Goal: Task Accomplishment & Management: Manage account settings

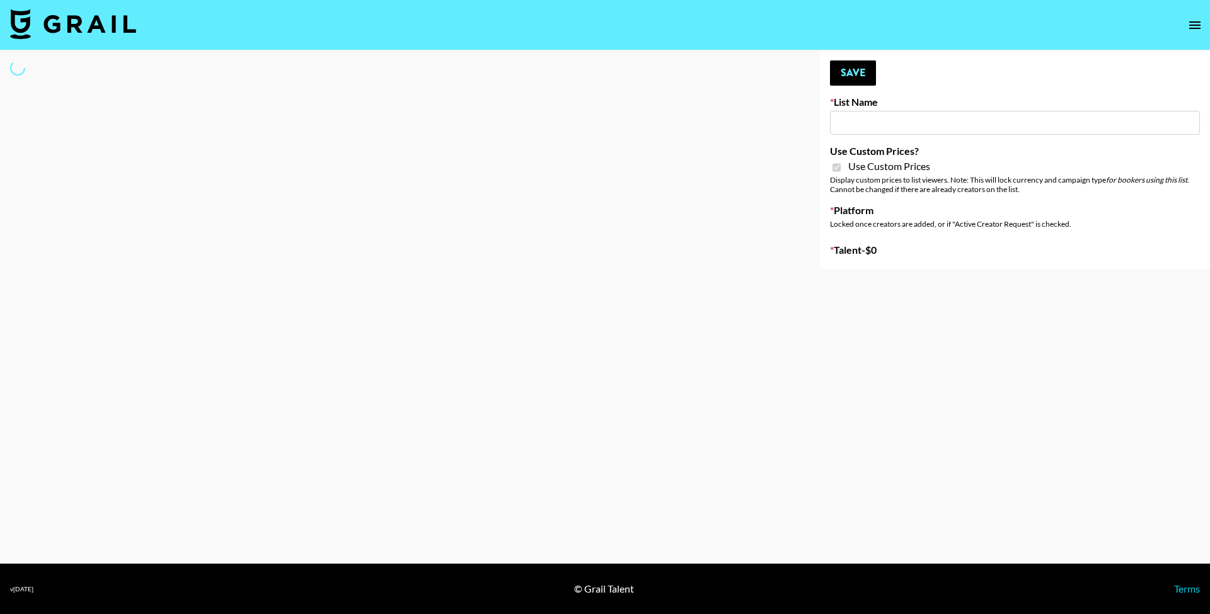
type input "DDG Beauty"
checkbox input "true"
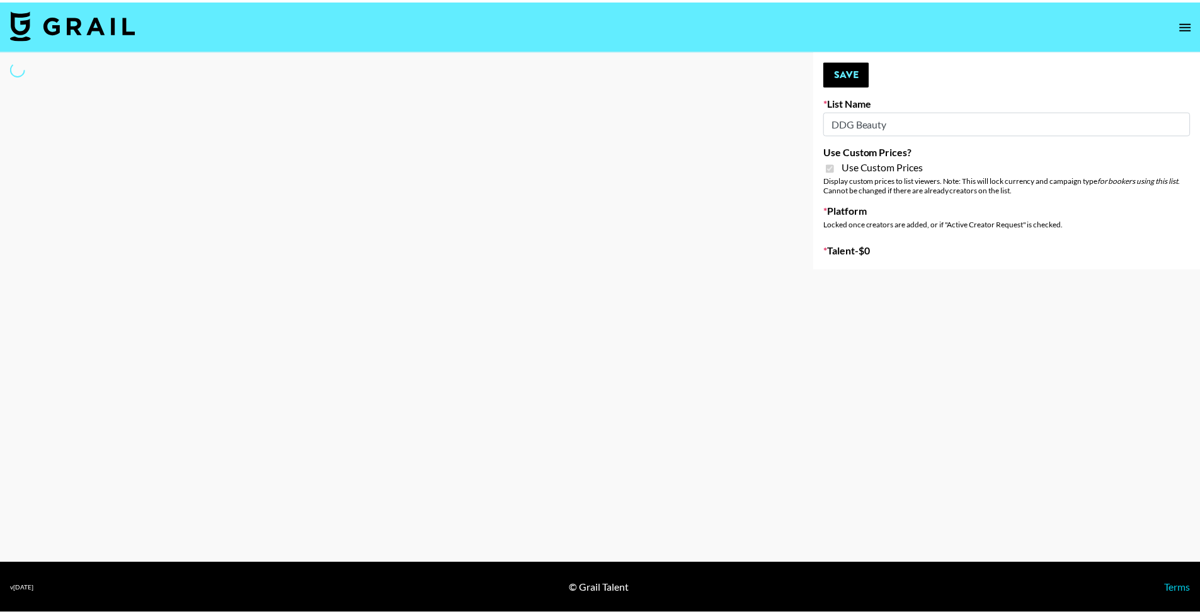
select select "Brand"
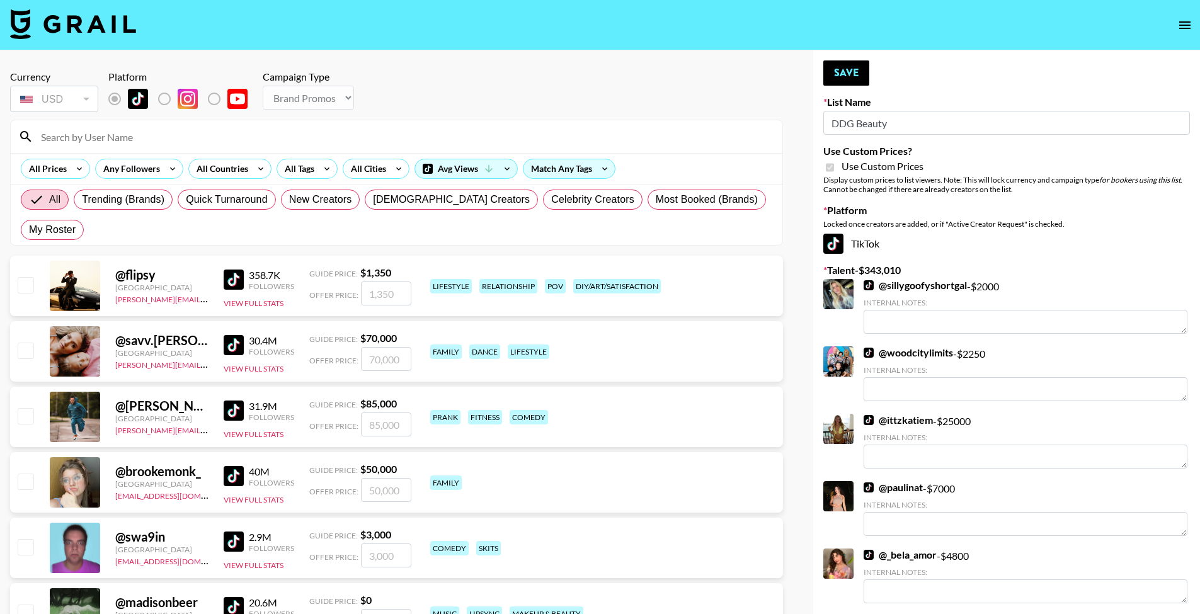
click at [345, 139] on input at bounding box center [404, 137] width 742 height 20
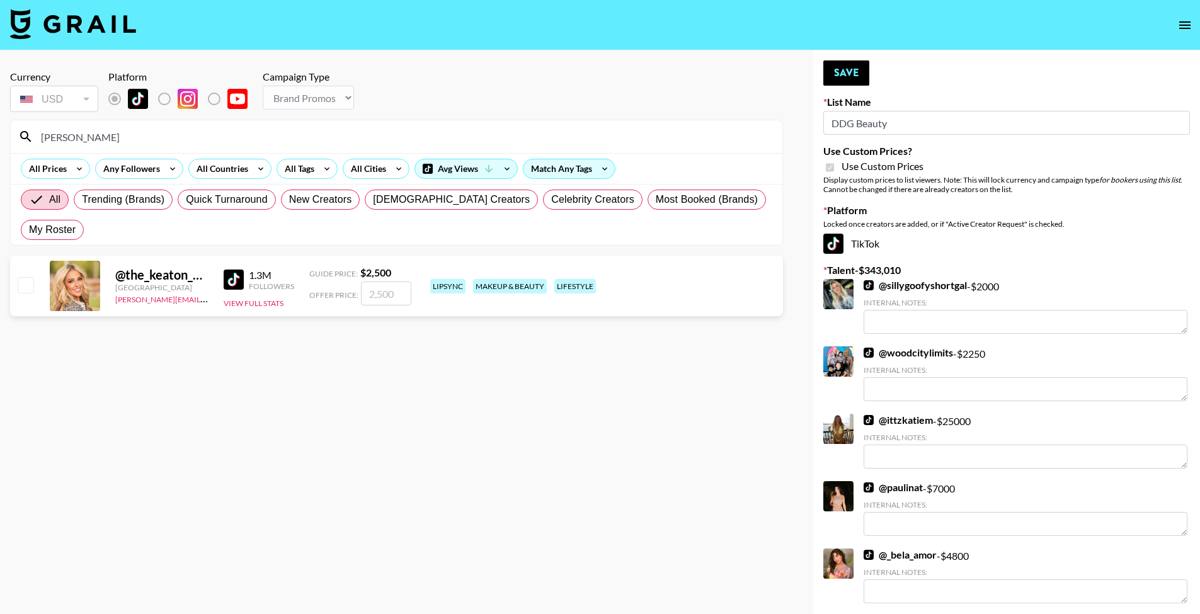
type input "[PERSON_NAME]"
drag, startPoint x: 353, startPoint y: 148, endPoint x: 388, endPoint y: 261, distance: 118.2
click at [388, 282] on input "number" at bounding box center [386, 294] width 50 height 24
checkbox input "true"
type input "2000"
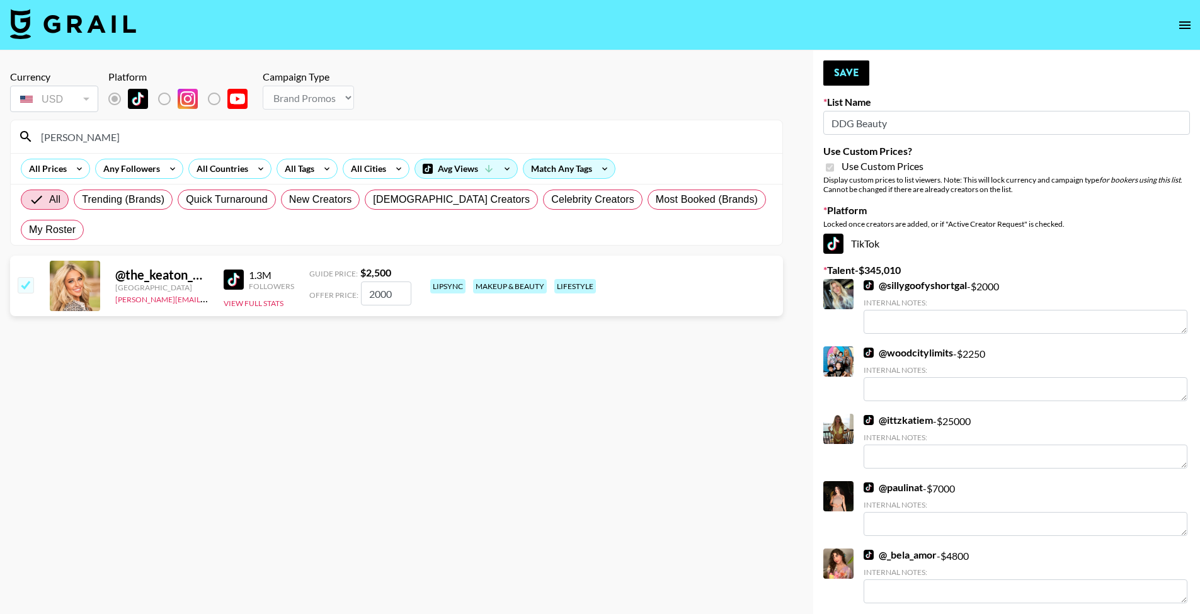
drag, startPoint x: 134, startPoint y: 135, endPoint x: 19, endPoint y: 130, distance: 114.8
click at [22, 132] on div "[PERSON_NAME]" at bounding box center [397, 136] width 772 height 33
type input "notcora"
click at [373, 282] on input "number" at bounding box center [386, 294] width 50 height 24
checkbox input "true"
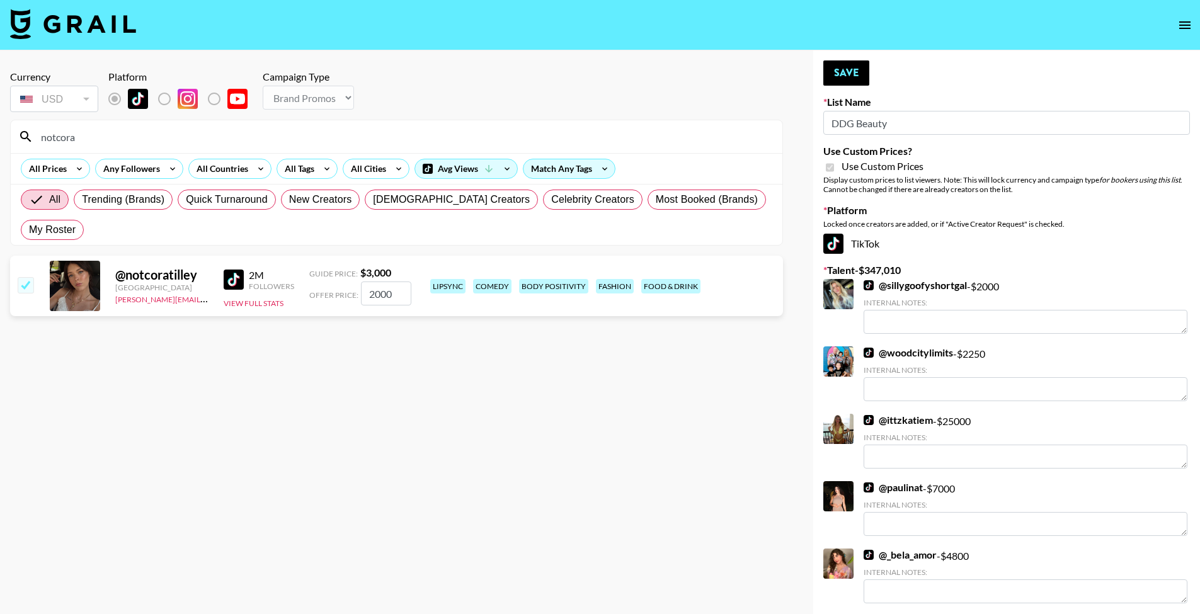
type input "2000"
drag, startPoint x: 155, startPoint y: 146, endPoint x: 23, endPoint y: 132, distance: 132.4
click at [24, 134] on div "notcora" at bounding box center [397, 136] width 772 height 33
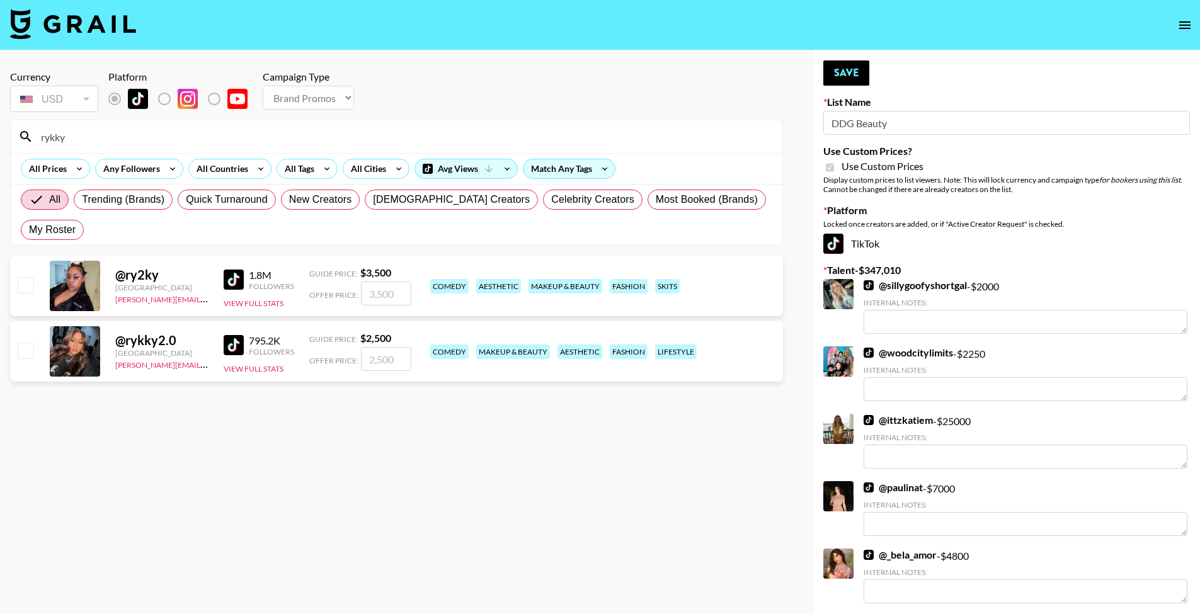
type input "rykky"
click at [390, 347] on input "number" at bounding box center [386, 359] width 50 height 24
checkbox input "true"
type input "2000"
click at [381, 282] on input "number" at bounding box center [386, 294] width 50 height 24
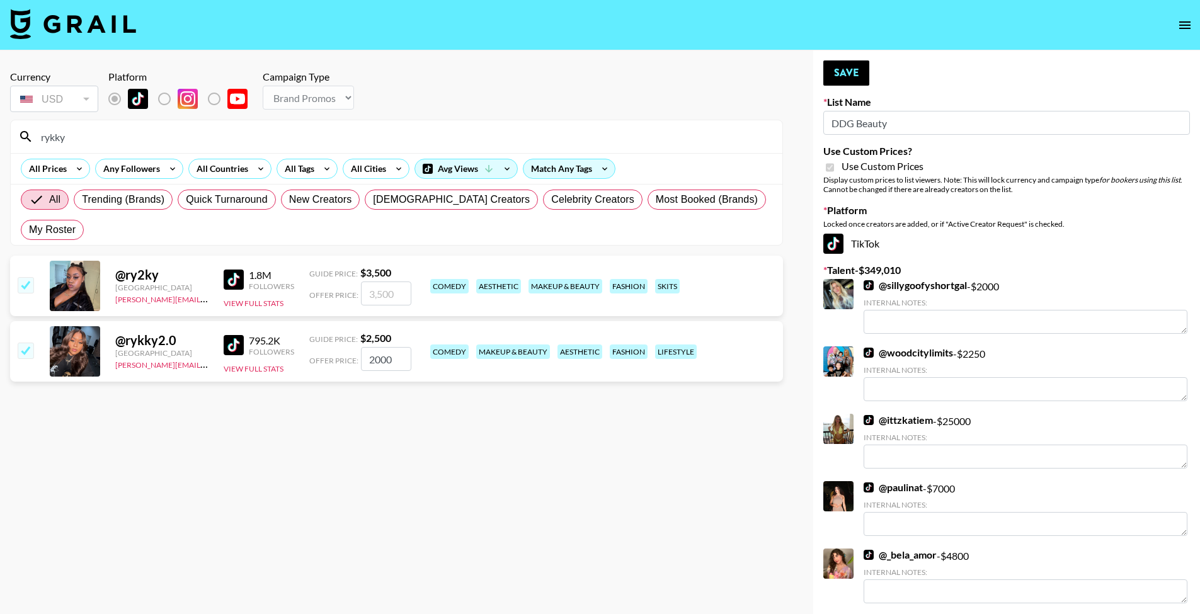
checkbox input "true"
type input "2500"
drag, startPoint x: 213, startPoint y: 137, endPoint x: 40, endPoint y: 136, distance: 172.6
click at [41, 136] on input "rykky" at bounding box center [404, 137] width 742 height 20
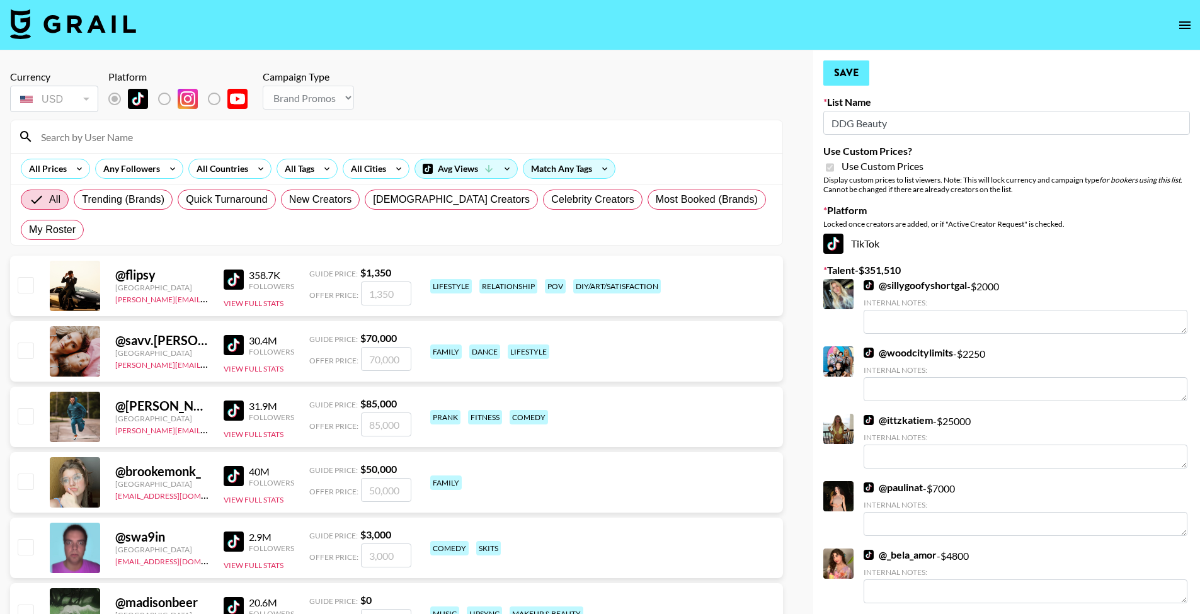
click at [844, 74] on button "Save" at bounding box center [846, 72] width 46 height 25
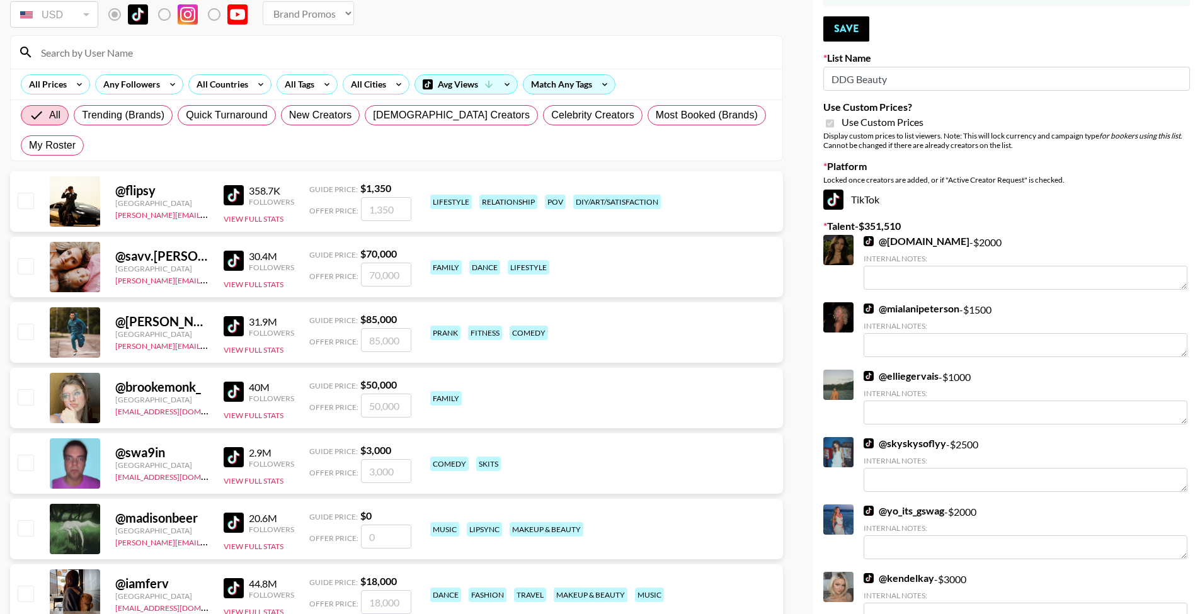
scroll to position [85, 0]
